Goal: Navigation & Orientation: Find specific page/section

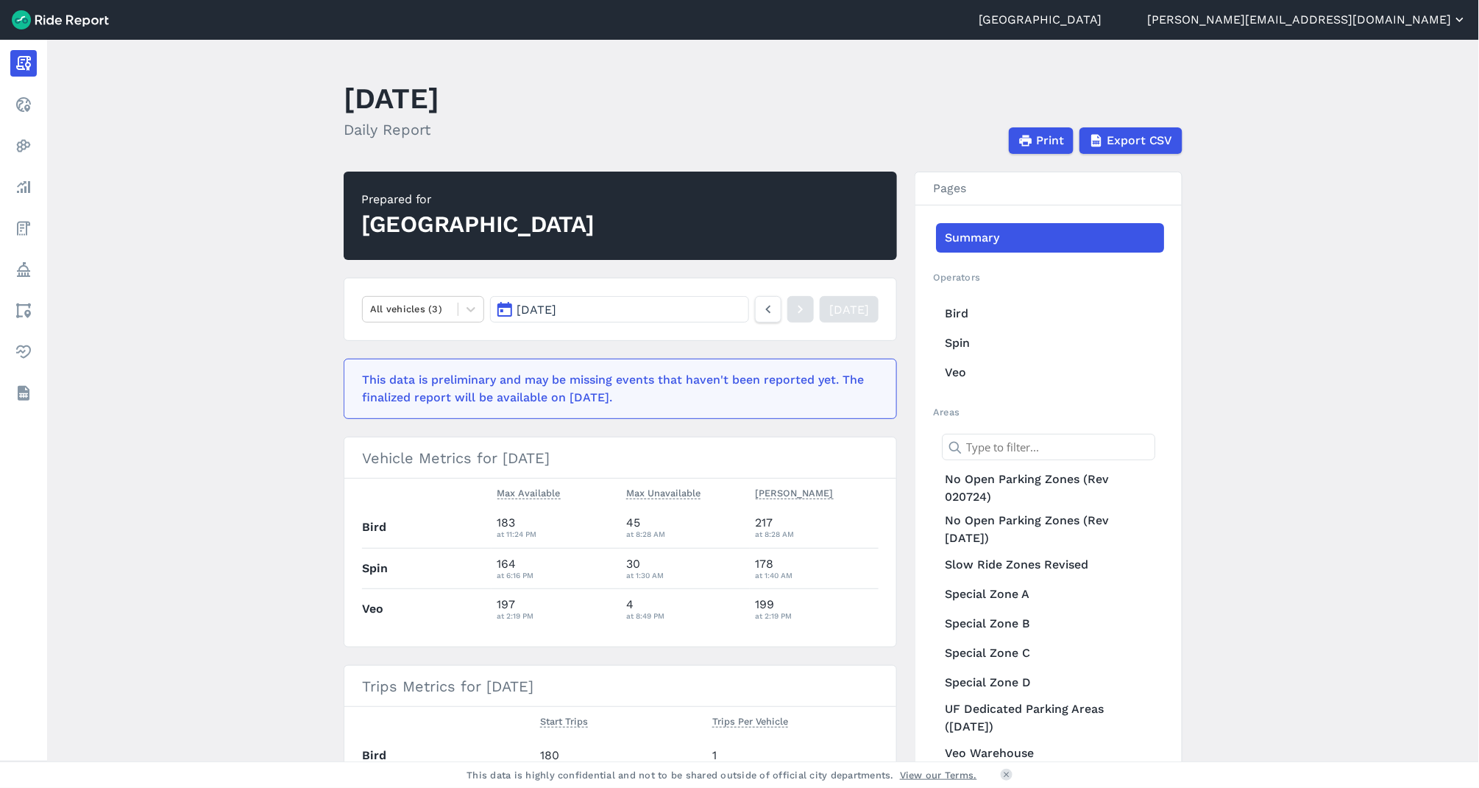
click at [1420, 26] on button "[PERSON_NAME][EMAIL_ADDRESS][DOMAIN_NAME]" at bounding box center [1307, 20] width 319 height 18
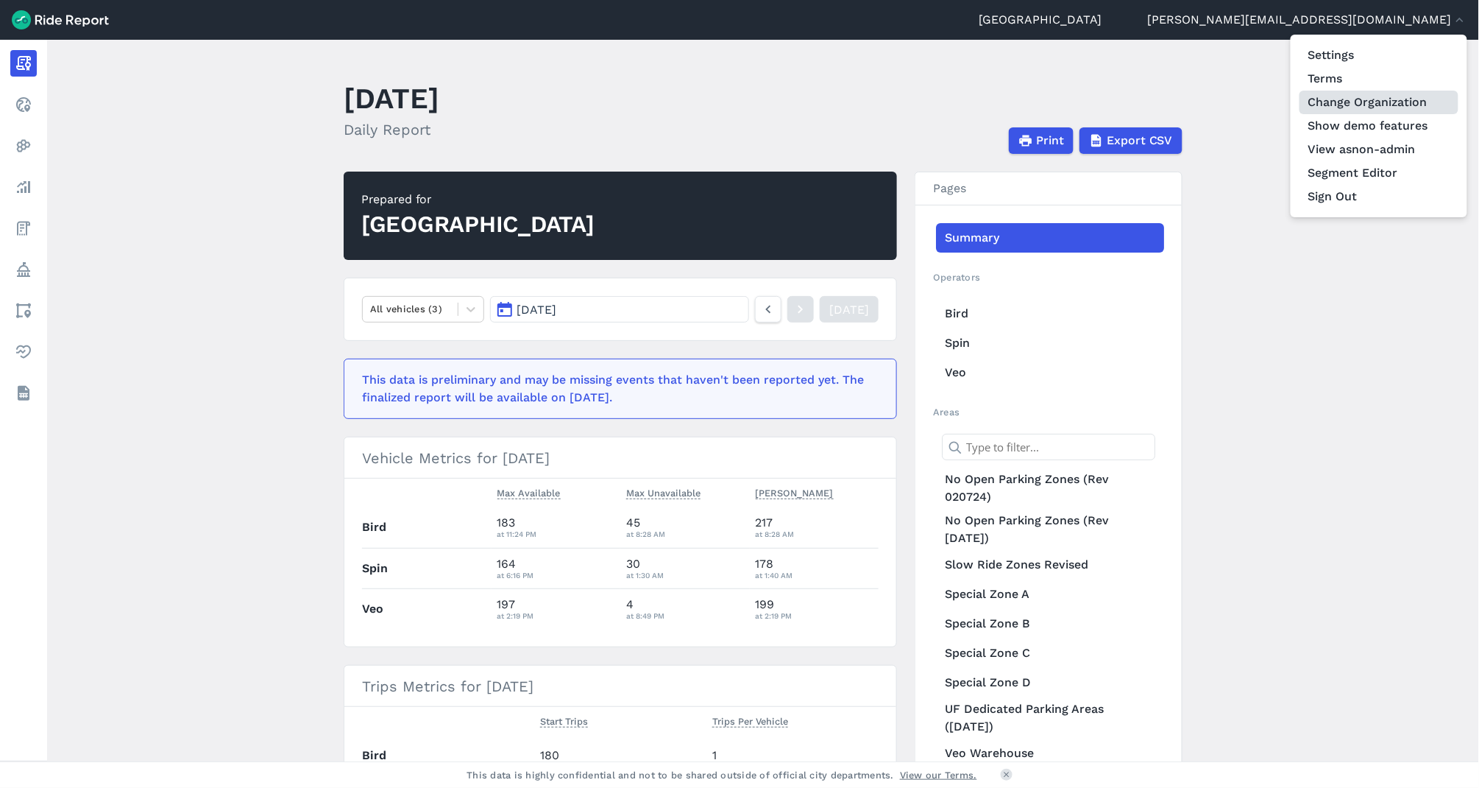
click at [1378, 107] on link "Change Organization" at bounding box center [1379, 103] width 159 height 24
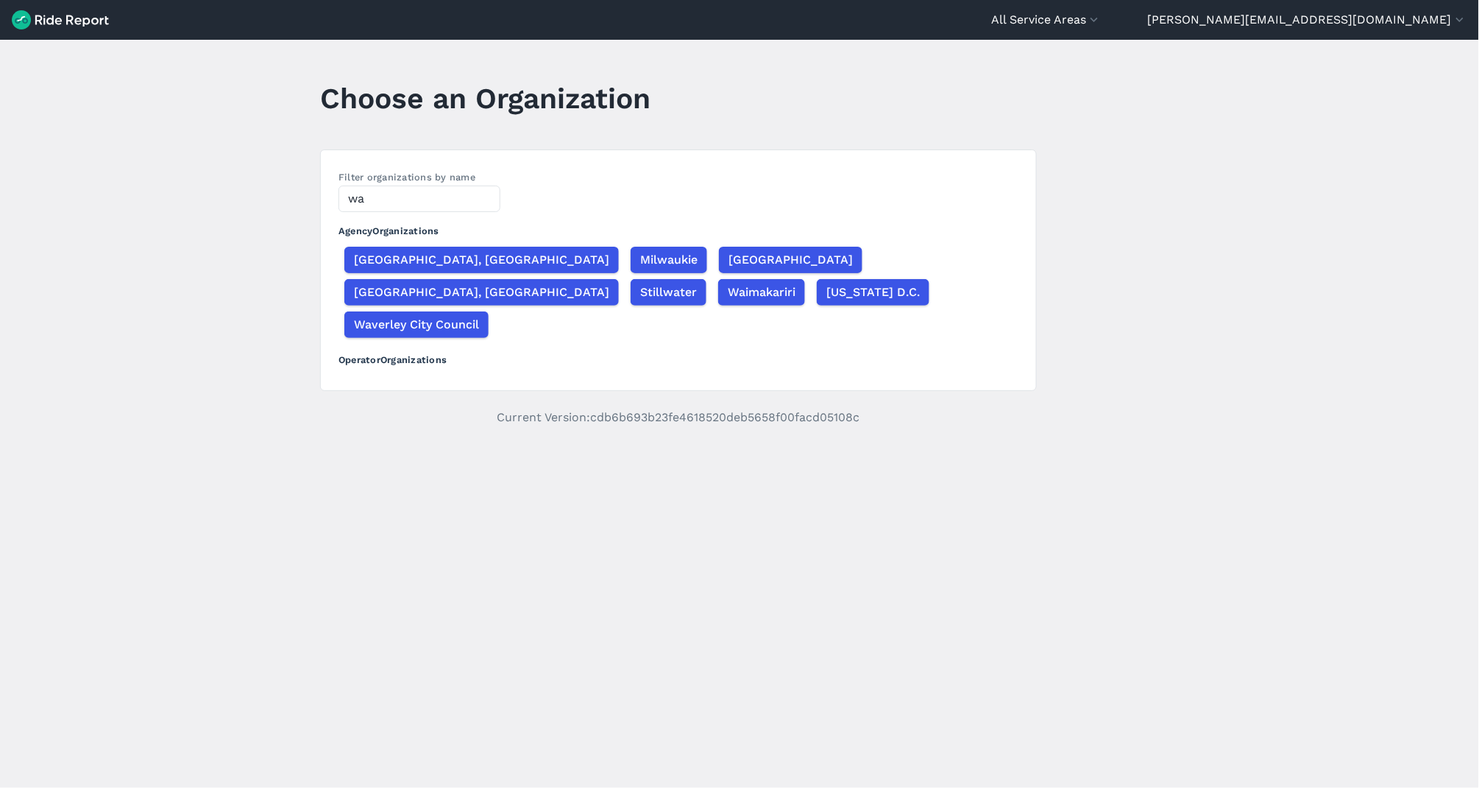
type input "w"
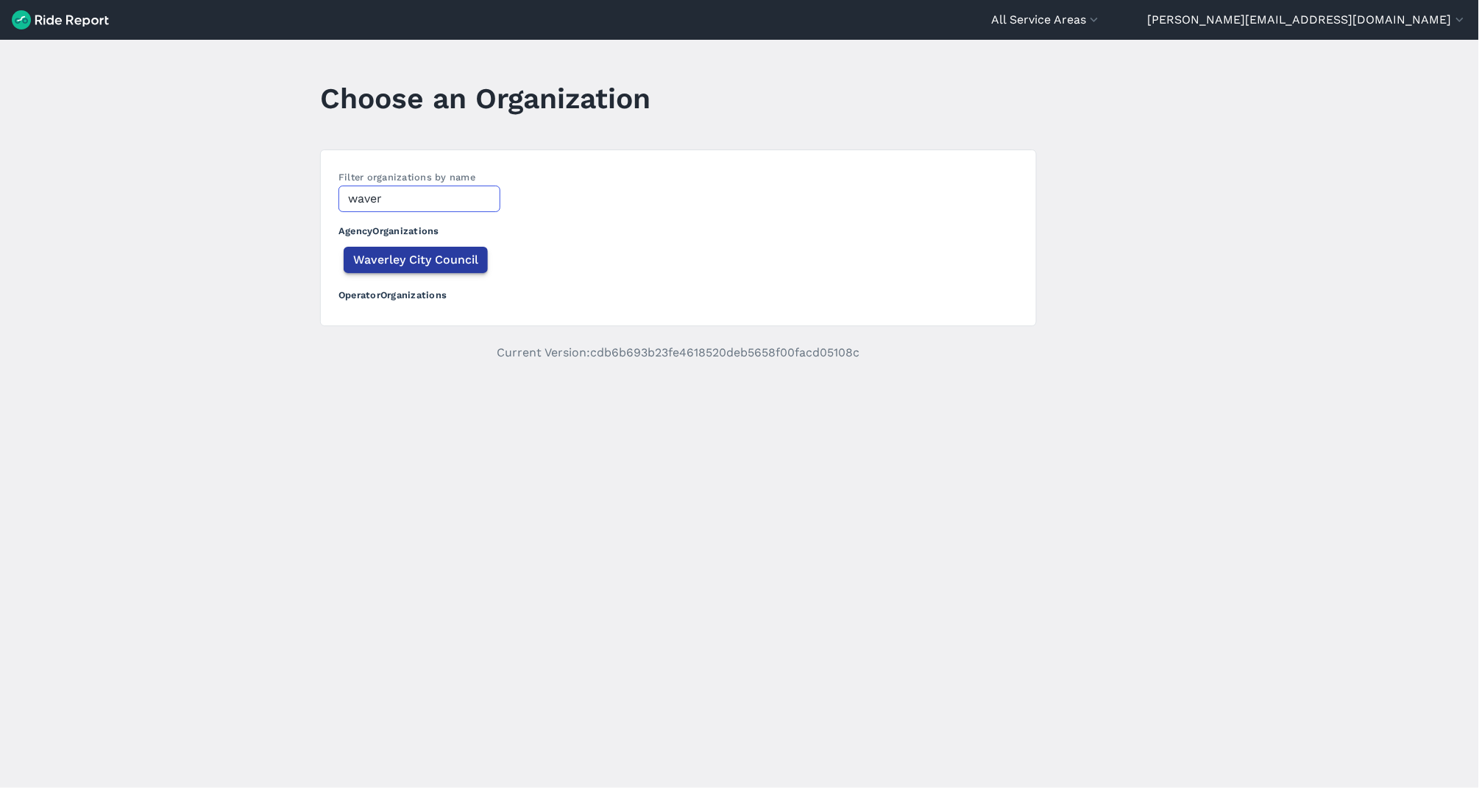
type input "waver"
click at [456, 260] on span "Waverley City Council" at bounding box center [415, 260] width 125 height 18
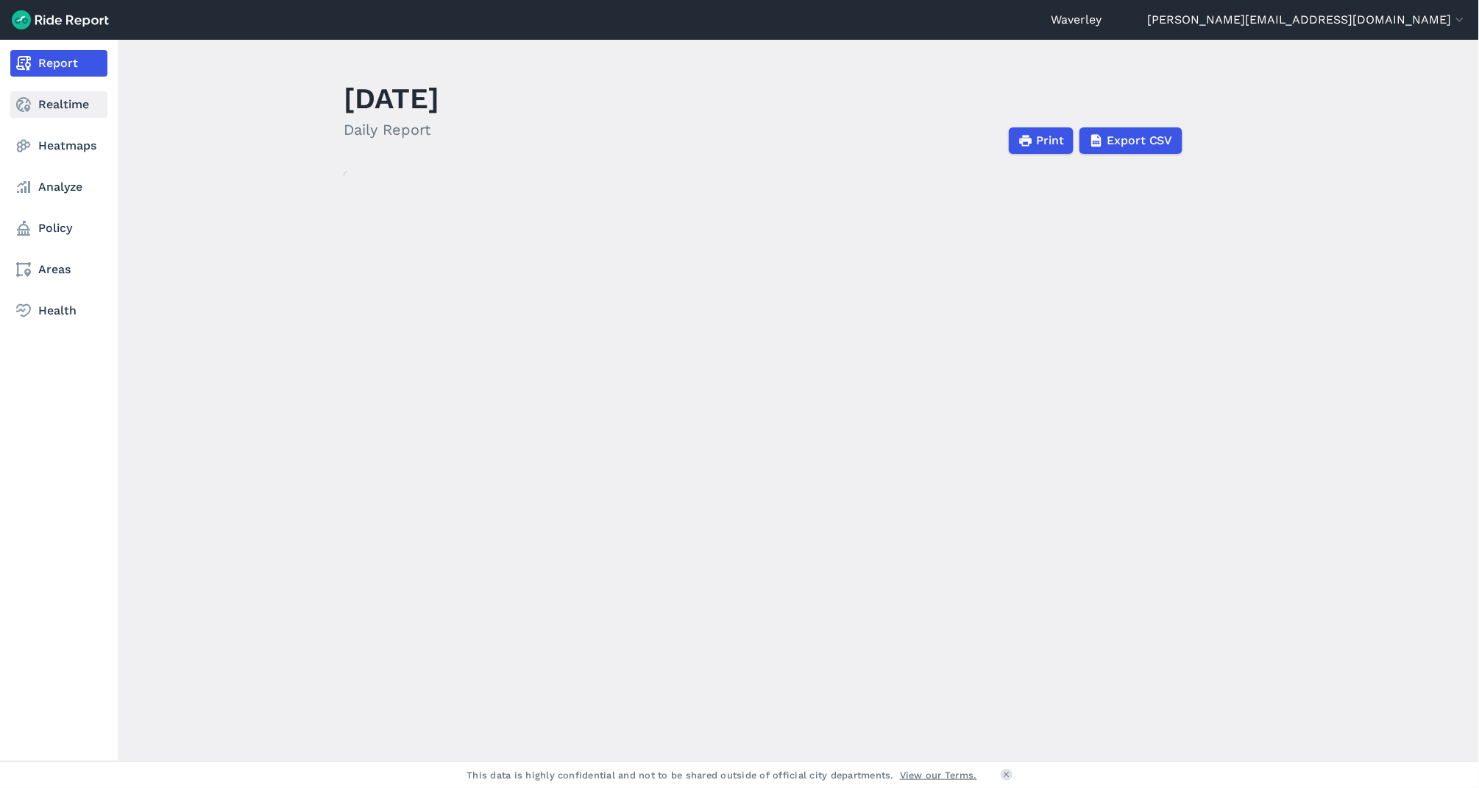
click at [30, 107] on use at bounding box center [23, 104] width 15 height 15
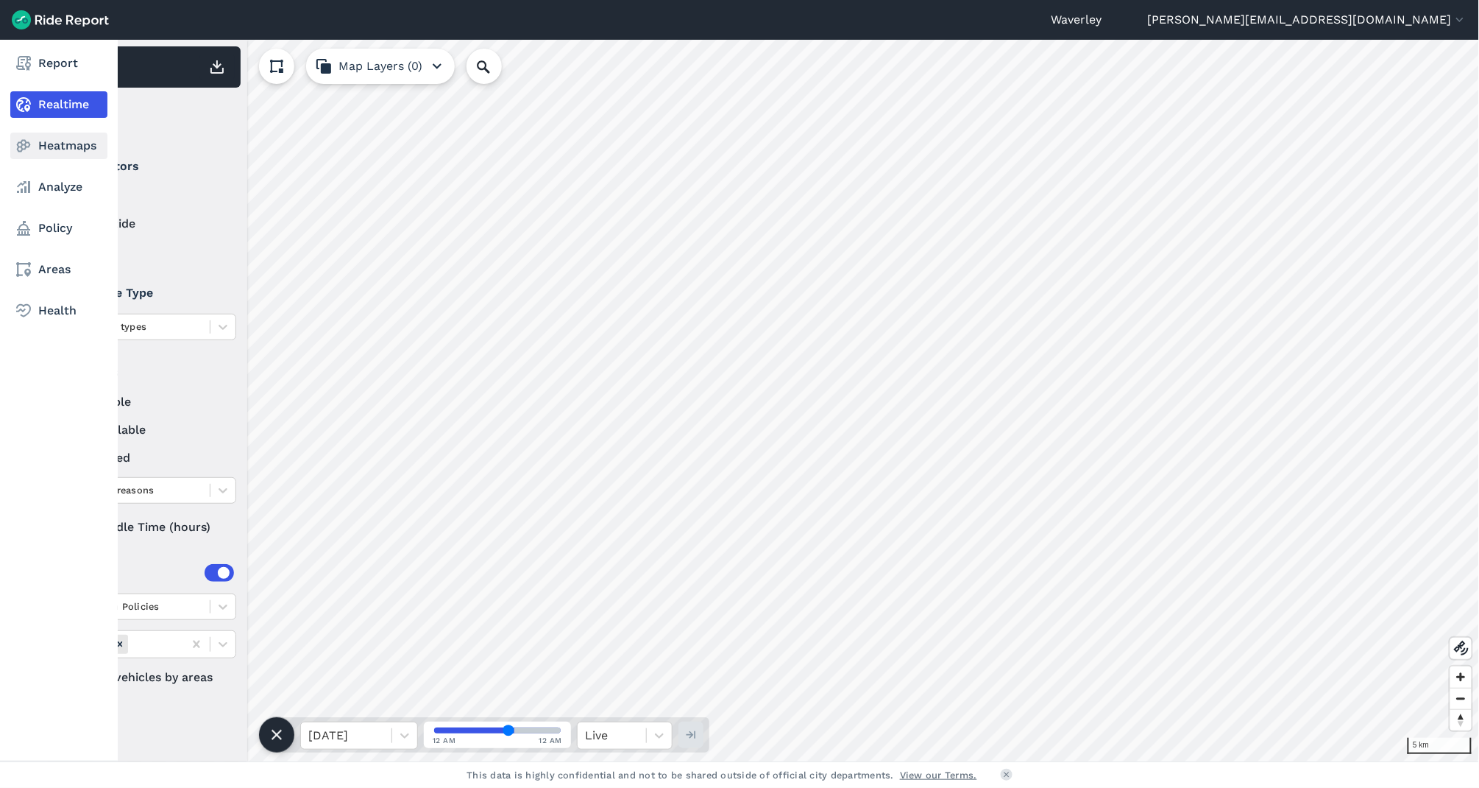
click at [52, 148] on link "Heatmaps" at bounding box center [58, 145] width 97 height 26
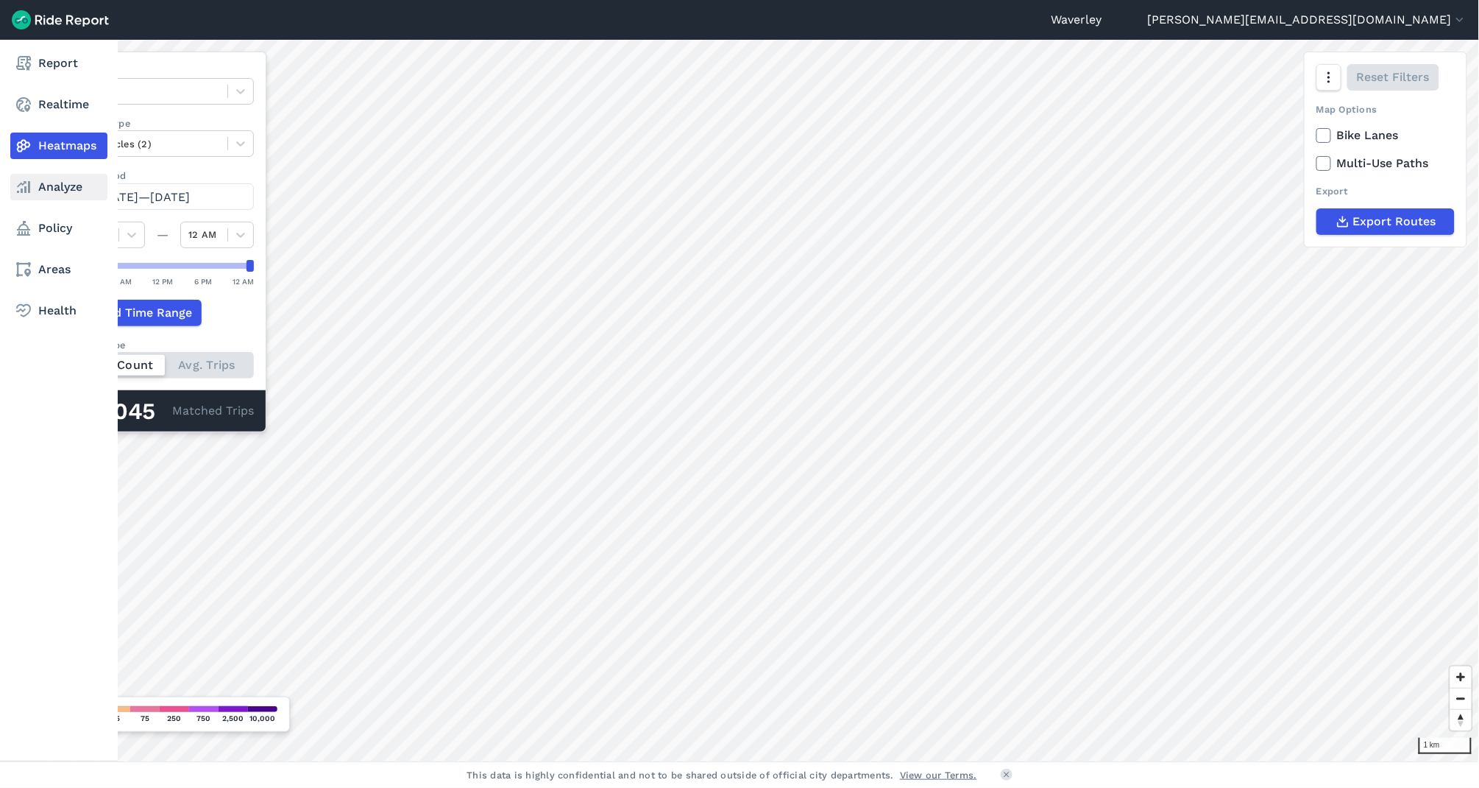
click at [28, 183] on icon at bounding box center [24, 187] width 18 height 18
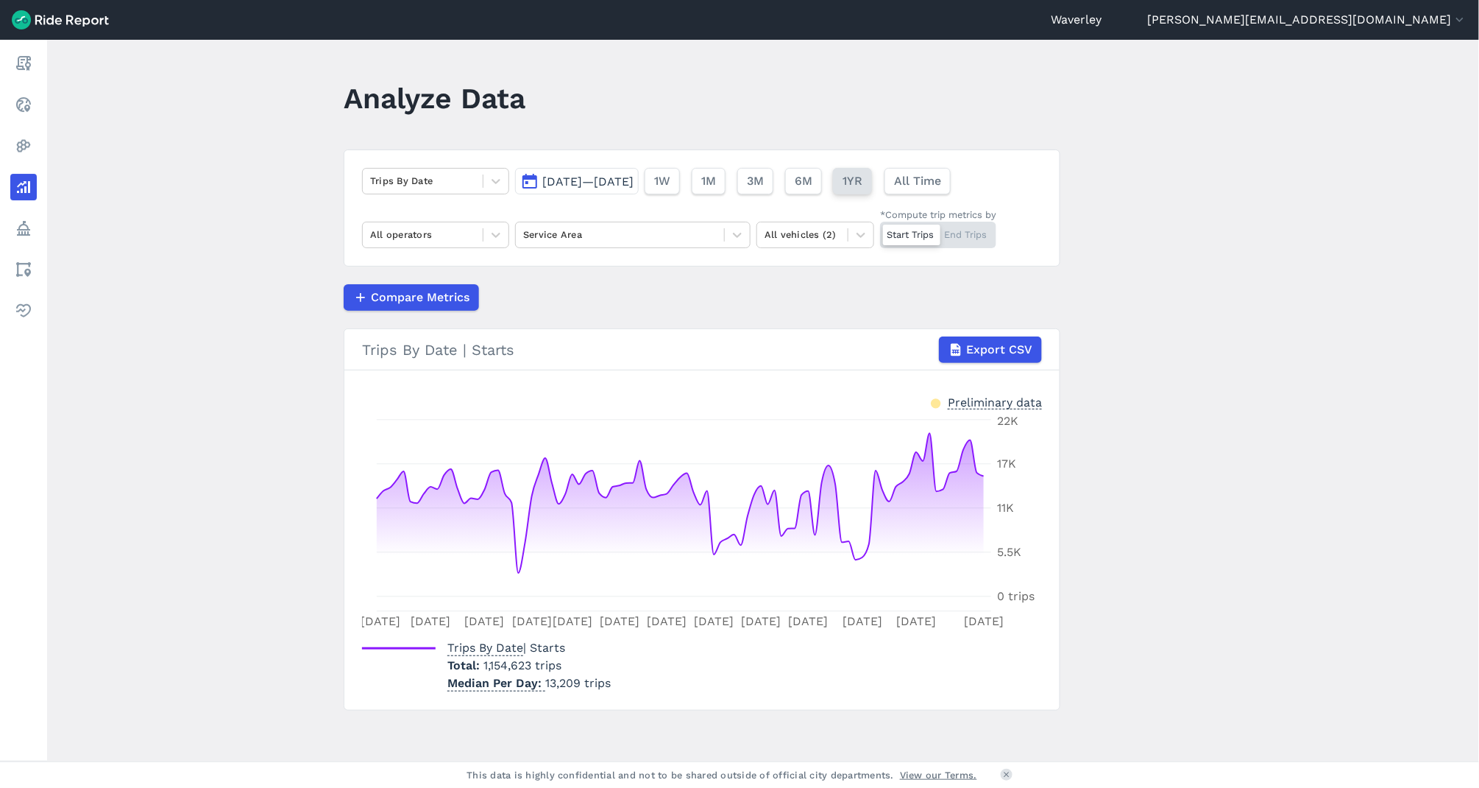
click at [863, 186] on span "1YR" at bounding box center [853, 181] width 20 height 18
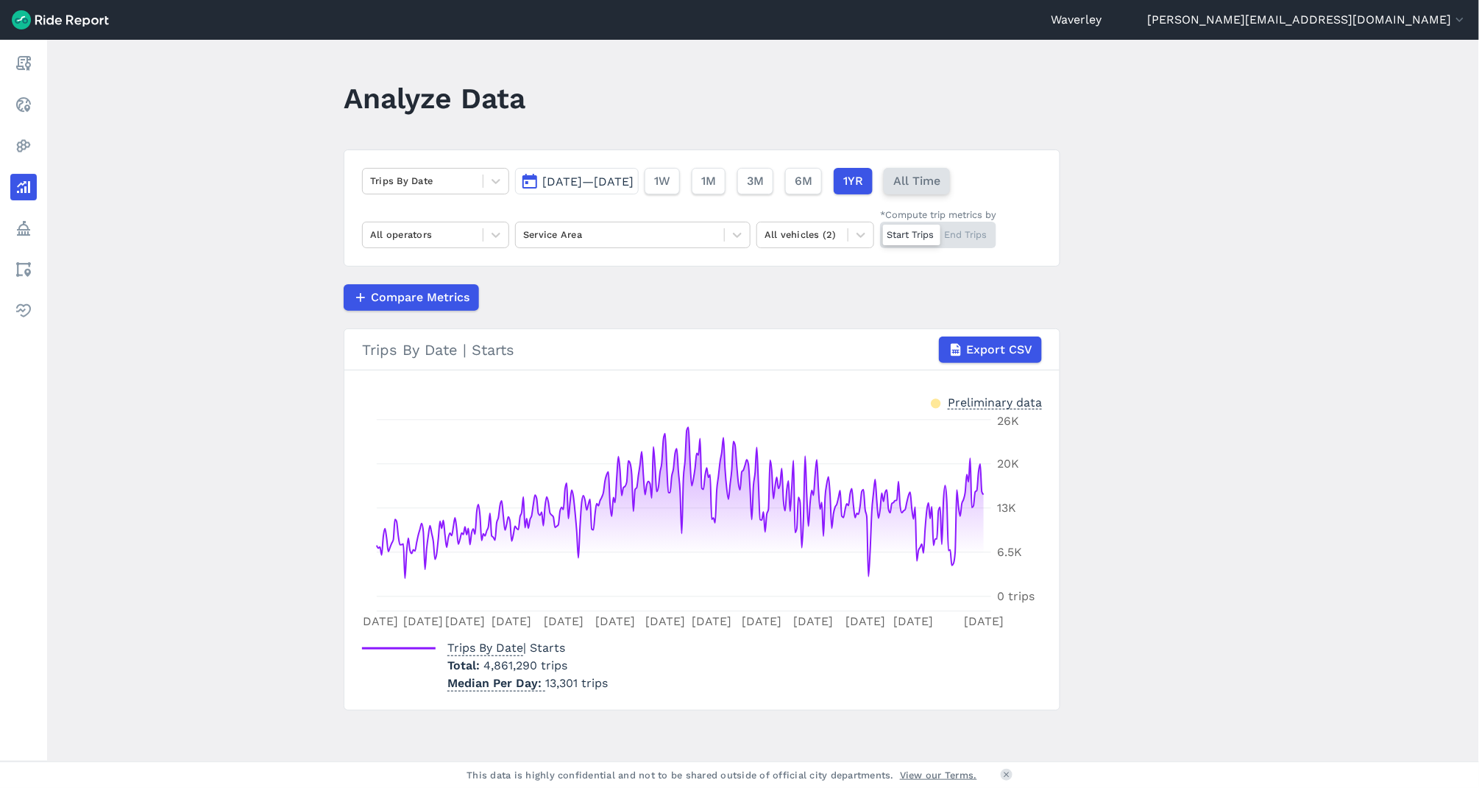
click at [941, 185] on span "All Time" at bounding box center [917, 181] width 47 height 18
